Goal: Task Accomplishment & Management: Manage account settings

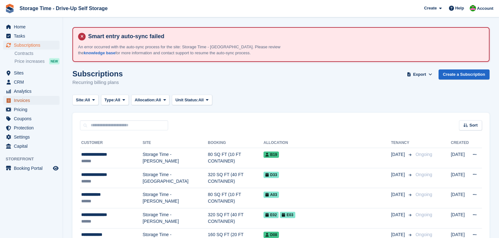
click at [29, 103] on span "Invoices" at bounding box center [33, 100] width 38 height 9
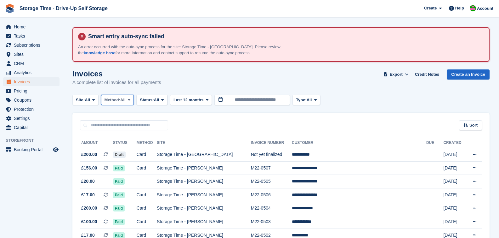
click at [125, 99] on span "All" at bounding box center [122, 100] width 5 height 6
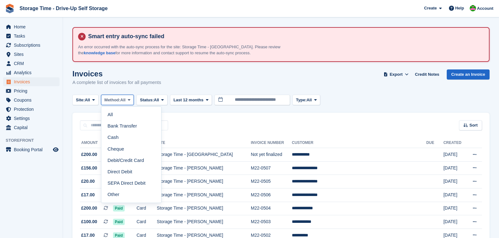
click at [121, 99] on span "Method:" at bounding box center [113, 100] width 16 height 6
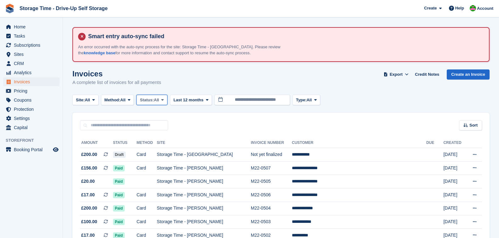
click at [154, 99] on span "Status:" at bounding box center [147, 100] width 14 height 6
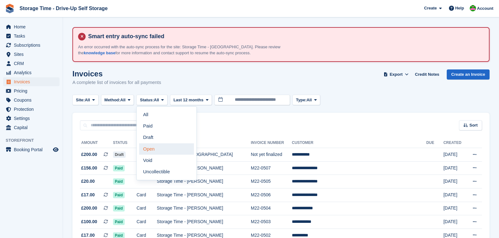
click at [161, 149] on link "Open" at bounding box center [166, 148] width 55 height 11
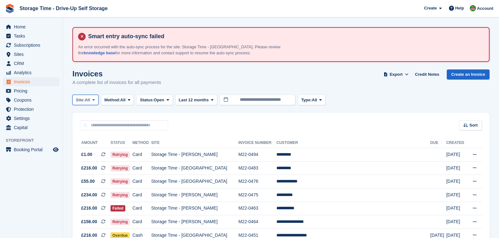
click at [88, 101] on span "All" at bounding box center [87, 100] width 5 height 6
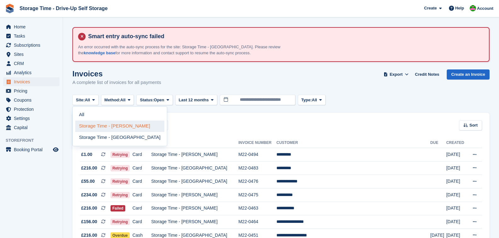
click at [103, 128] on link "Storage Time - [PERSON_NAME]" at bounding box center [119, 125] width 89 height 11
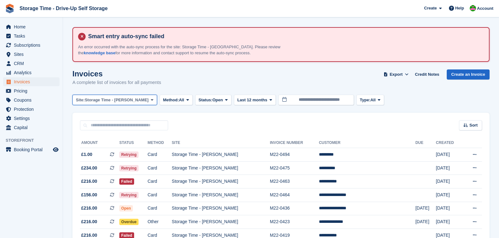
click at [103, 100] on span "Storage Time - [PERSON_NAME]" at bounding box center [117, 100] width 64 height 6
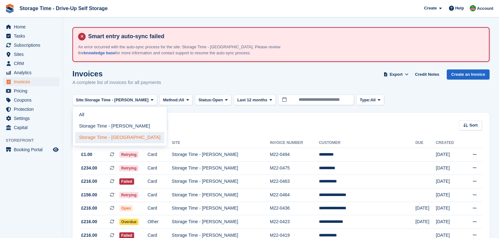
click at [104, 139] on link "Storage Time - [GEOGRAPHIC_DATA]" at bounding box center [119, 137] width 89 height 11
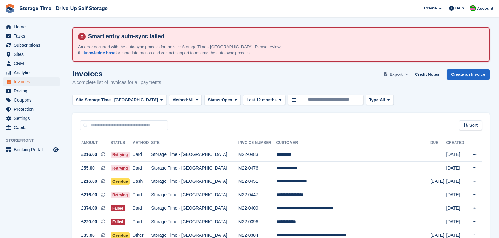
click at [399, 73] on span "Export" at bounding box center [396, 74] width 13 height 6
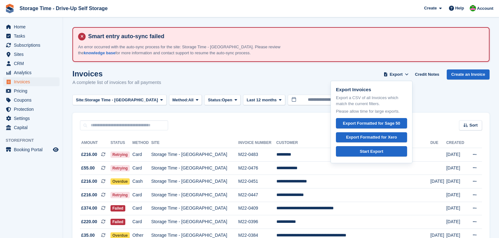
click at [304, 72] on div "Invoices A complete list of invoices for all payments Export Export Invoices Ex…" at bounding box center [280, 81] width 417 height 24
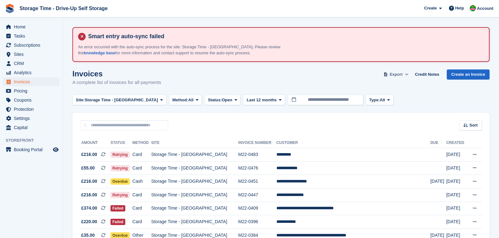
click at [408, 77] on button "Export" at bounding box center [397, 74] width 28 height 10
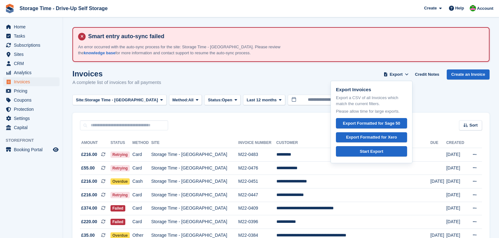
click at [279, 78] on div "Invoices A complete list of invoices for all payments Export Export Invoices Ex…" at bounding box center [280, 81] width 417 height 24
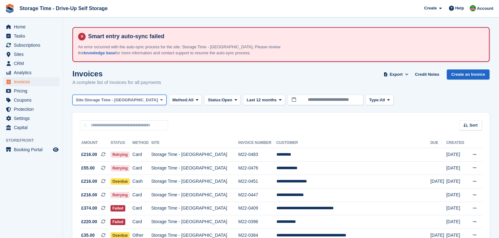
click at [133, 100] on span "Storage Time - [GEOGRAPHIC_DATA]" at bounding box center [121, 100] width 73 height 6
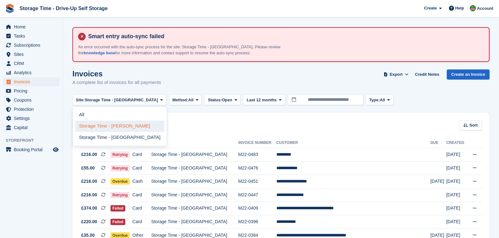
click at [113, 125] on link "Storage Time - [PERSON_NAME]" at bounding box center [119, 125] width 89 height 11
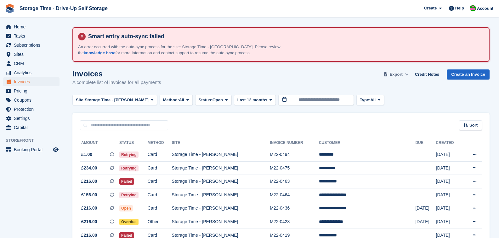
click at [392, 74] on span "Export" at bounding box center [396, 74] width 13 height 6
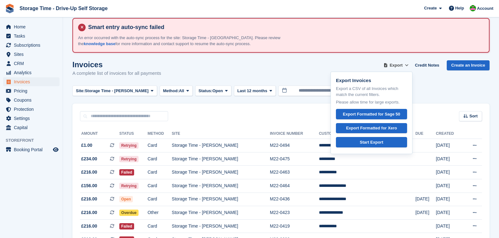
scroll to position [8, 0]
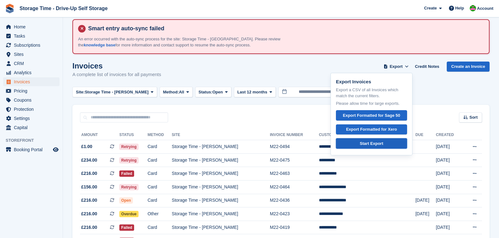
click at [356, 145] on link "Start Export" at bounding box center [371, 143] width 71 height 10
click at [436, 81] on div "Invoices A complete list of invoices for all payments Export Export Invoices Ex…" at bounding box center [280, 73] width 417 height 24
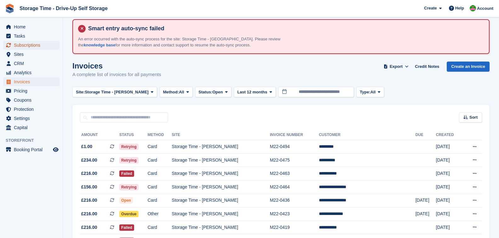
click at [30, 46] on span "Subscriptions" at bounding box center [33, 45] width 38 height 9
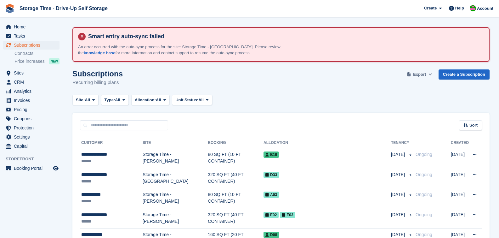
click at [419, 75] on span "Export" at bounding box center [419, 74] width 13 height 6
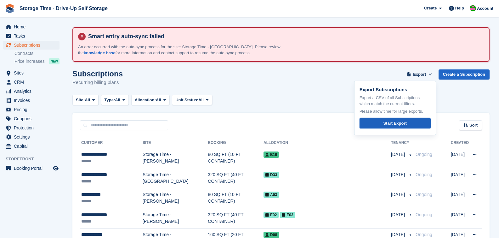
click at [390, 122] on div "Start Export" at bounding box center [394, 123] width 23 height 6
click at [296, 93] on div "Subscriptions Recurring billing plans Export Export Subscriptions Export a CSV …" at bounding box center [280, 81] width 417 height 24
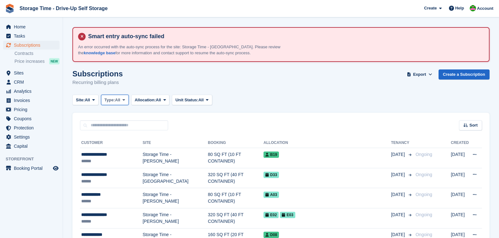
click at [120, 99] on span "All" at bounding box center [117, 100] width 5 height 6
click at [156, 100] on span "Allocation:" at bounding box center [145, 100] width 21 height 6
click at [95, 100] on icon at bounding box center [93, 100] width 3 height 4
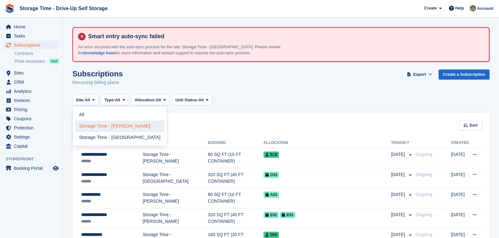
click at [96, 125] on link "Storage Time - [PERSON_NAME]" at bounding box center [119, 125] width 89 height 11
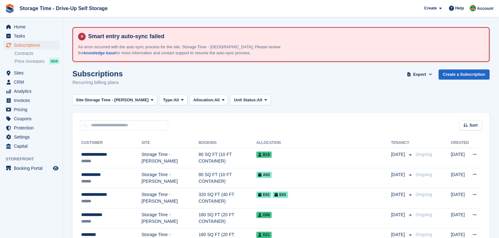
click at [414, 75] on span "Export" at bounding box center [419, 74] width 13 height 6
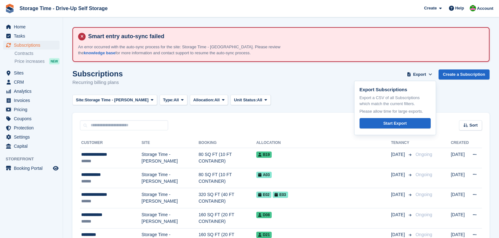
click at [302, 89] on div "Subscriptions Recurring billing plans Export Export Subscriptions Export a CSV …" at bounding box center [280, 81] width 417 height 24
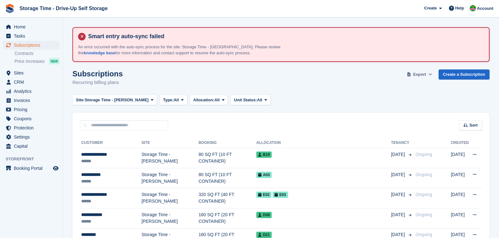
click at [415, 75] on span "Export" at bounding box center [419, 74] width 13 height 6
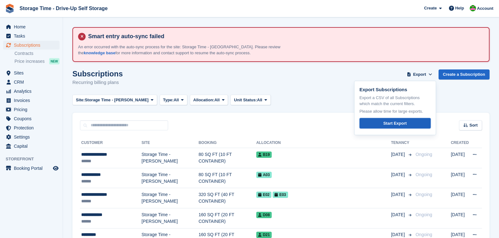
click at [390, 121] on div "Start Export" at bounding box center [394, 123] width 23 height 6
click at [333, 74] on div "Subscriptions Recurring billing plans Export Export Subscriptions Export a CSV …" at bounding box center [280, 81] width 417 height 24
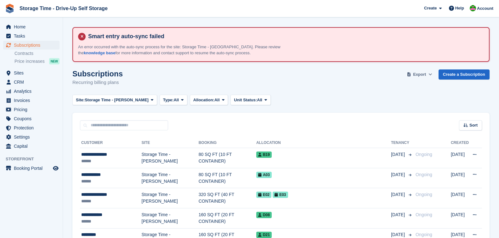
click at [421, 75] on span "Export" at bounding box center [419, 74] width 13 height 6
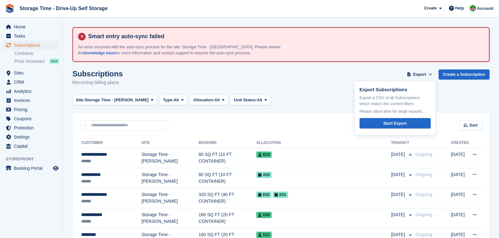
click at [323, 95] on div "Site: Storage Time - [PERSON_NAME] All Storage Time - Sharston Storage Time - […" at bounding box center [280, 100] width 417 height 10
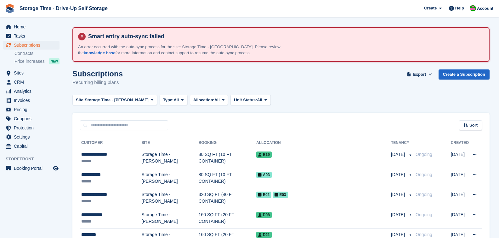
click at [419, 75] on span "Export" at bounding box center [419, 74] width 13 height 6
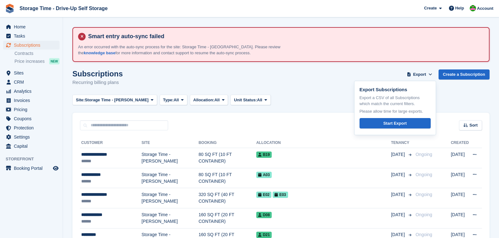
click at [316, 96] on div "Site: Storage Time - [PERSON_NAME] All Storage Time - Sharston Storage Time - […" at bounding box center [280, 100] width 417 height 10
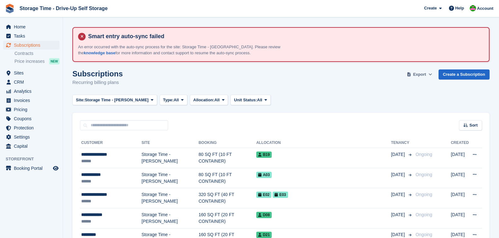
click at [415, 75] on span "Export" at bounding box center [419, 74] width 13 height 6
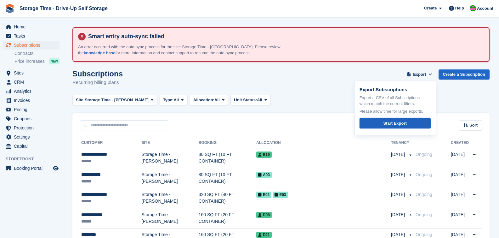
click at [394, 122] on div "Start Export" at bounding box center [394, 123] width 23 height 6
click at [465, 96] on div "Site: Storage Time - [PERSON_NAME] All Storage Time - Sharston Storage Time - […" at bounding box center [280, 100] width 417 height 10
